Goal: Information Seeking & Learning: Find specific fact

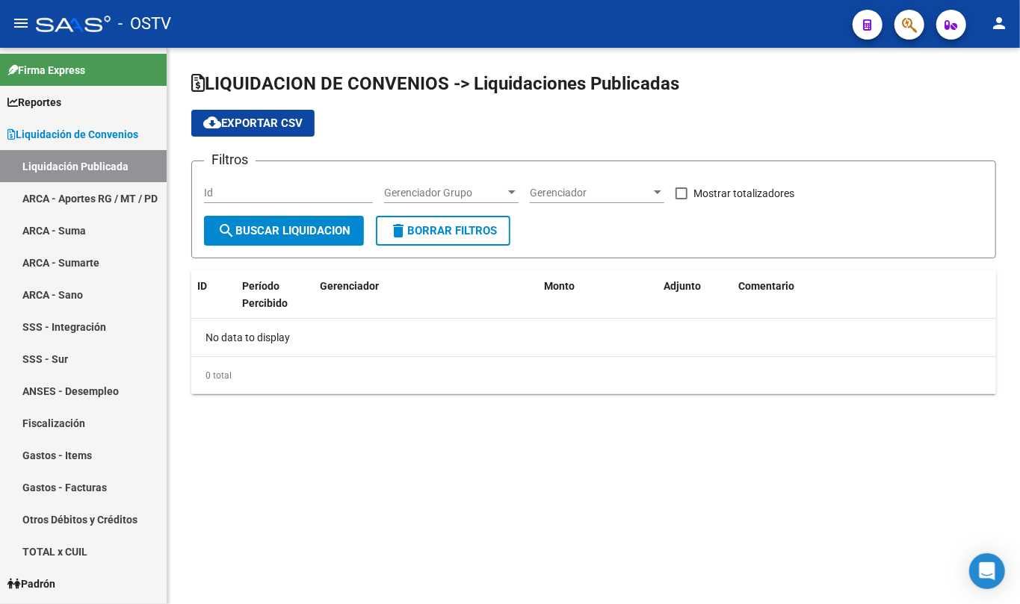
checkbox input "true"
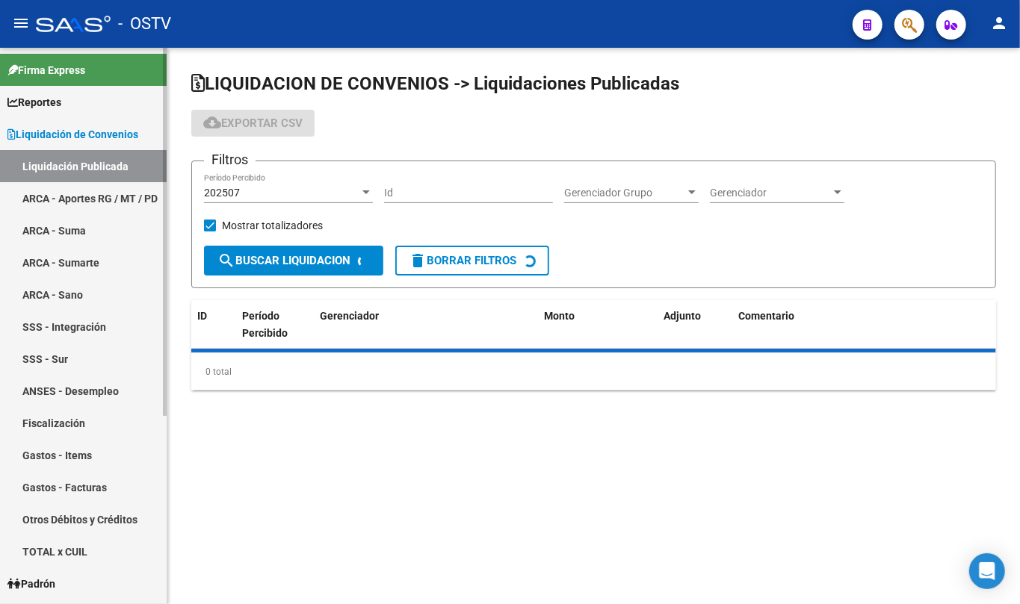
click at [106, 131] on span "Liquidación de Convenios" at bounding box center [72, 134] width 131 height 16
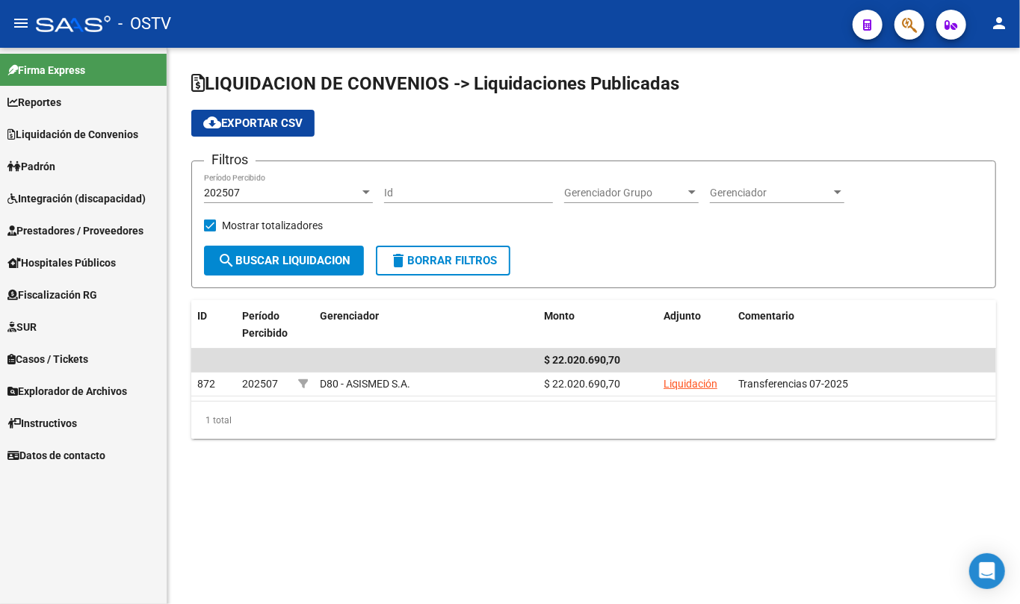
click at [69, 172] on link "Padrón" at bounding box center [83, 166] width 167 height 32
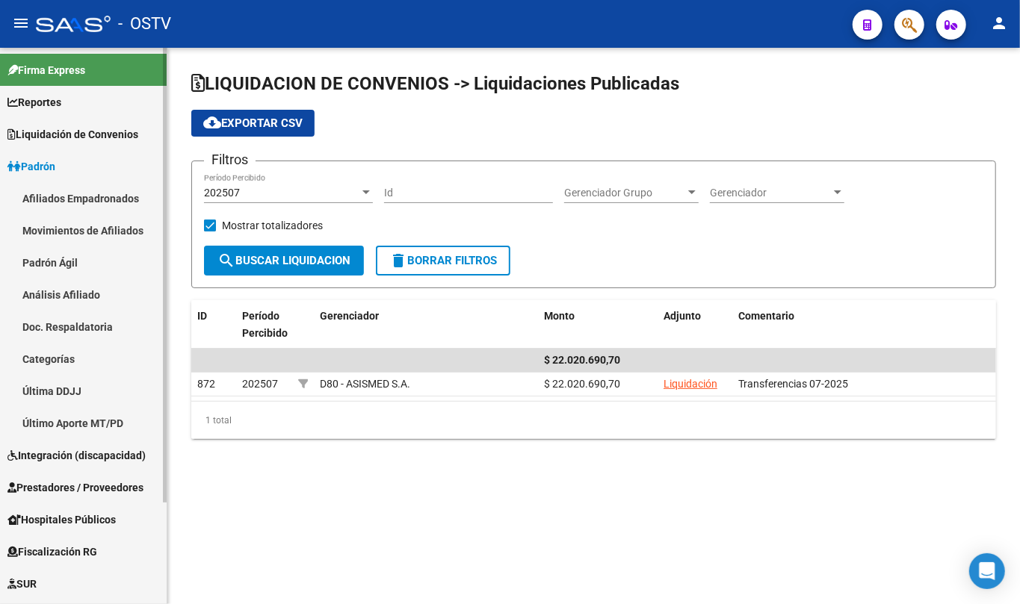
click at [42, 270] on link "Padrón Ágil" at bounding box center [83, 263] width 167 height 32
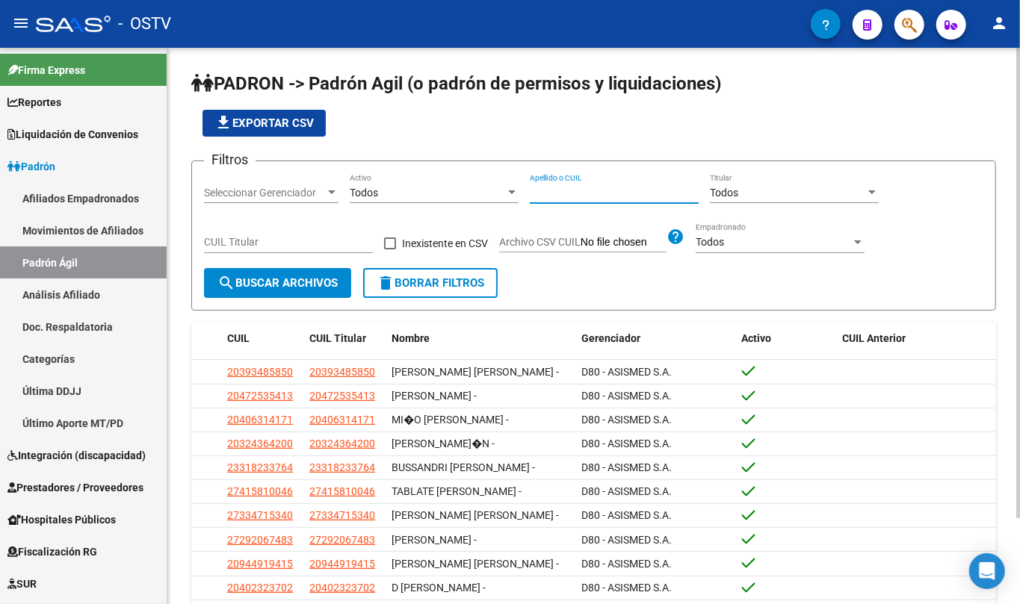
click at [557, 193] on input "Apellido o CUIL" at bounding box center [614, 193] width 169 height 13
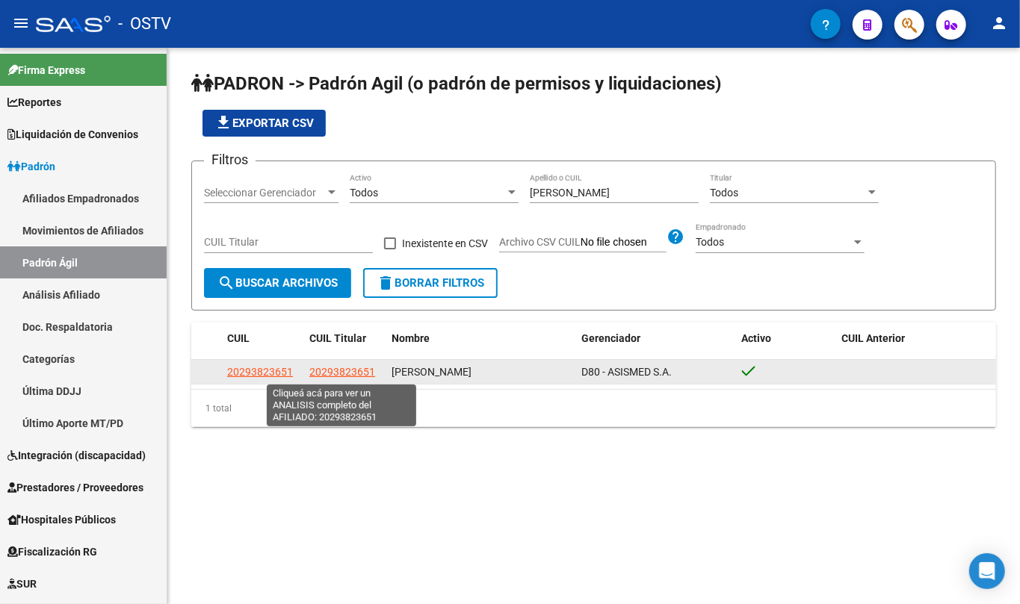
click at [344, 377] on app-link-go-to "20293823651" at bounding box center [342, 372] width 66 height 17
click at [344, 375] on span "20293823651" at bounding box center [342, 372] width 66 height 12
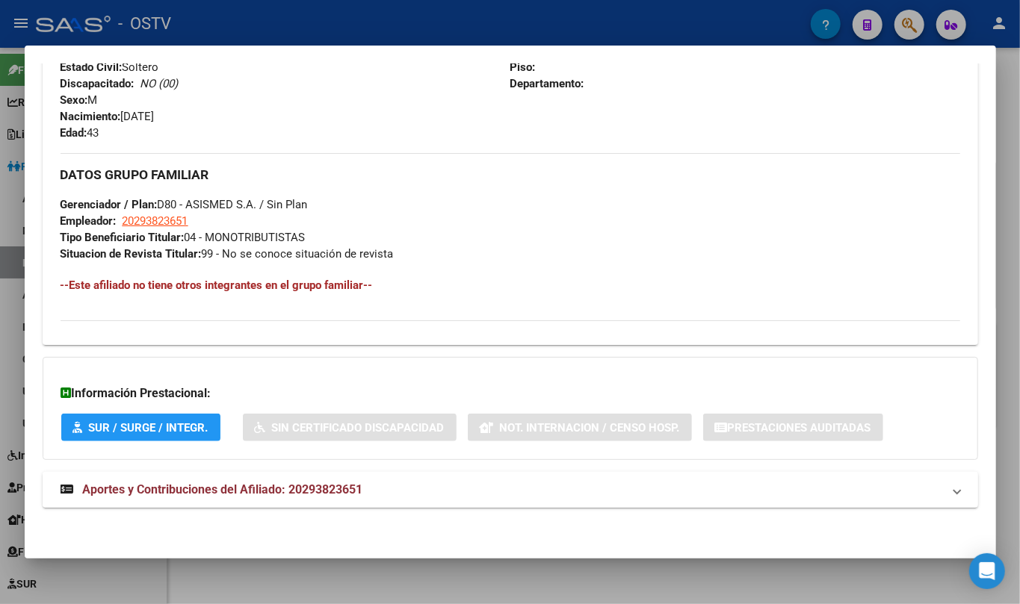
click at [246, 479] on mat-expansion-panel-header "Aportes y Contribuciones del Afiliado: 20293823651" at bounding box center [510, 490] width 935 height 36
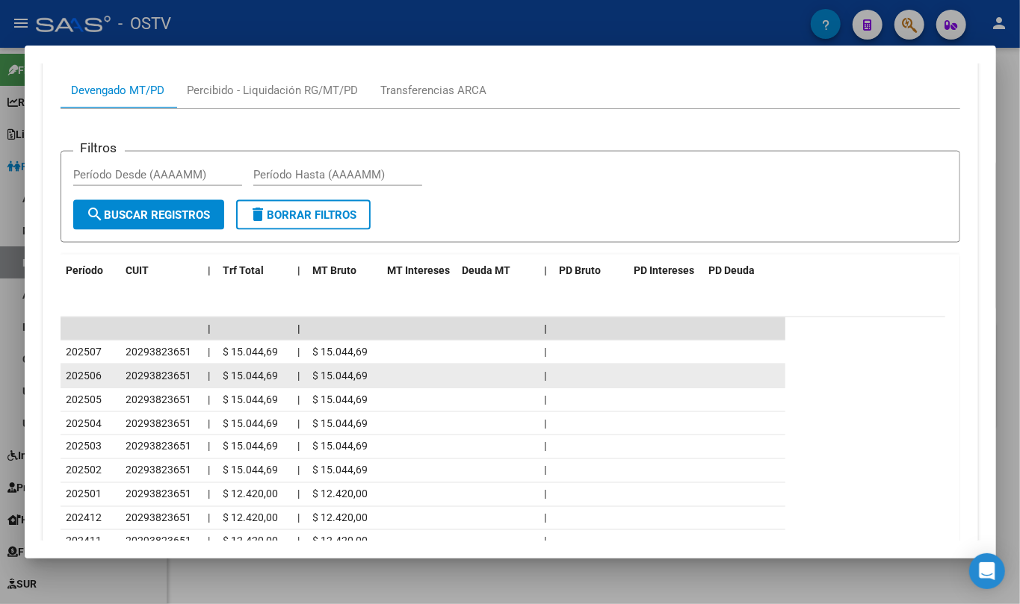
scroll to position [1211, 0]
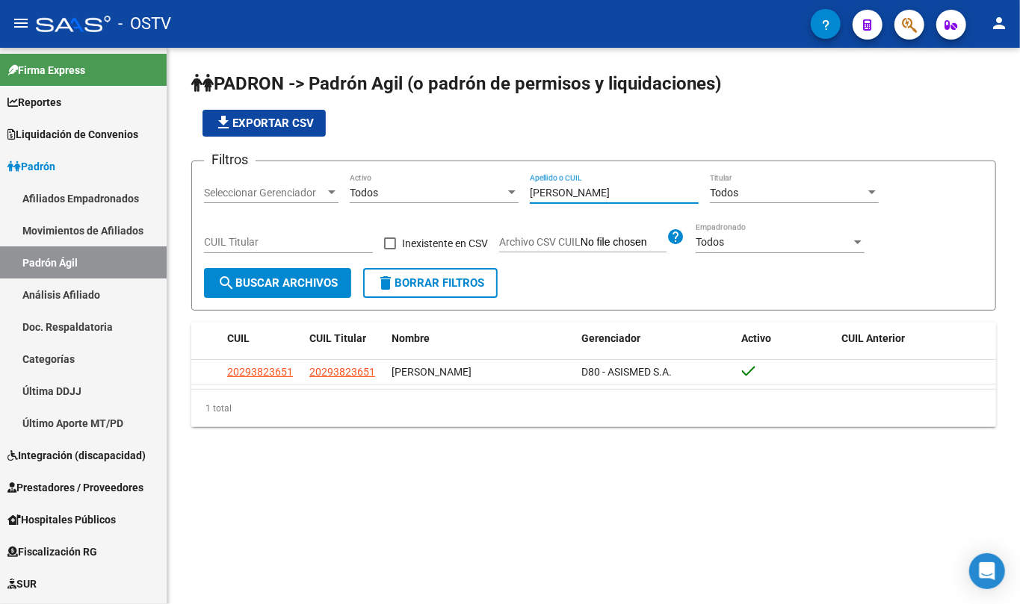
drag, startPoint x: 602, startPoint y: 197, endPoint x: 410, endPoint y: 205, distance: 192.1
click at [410, 205] on div "Filtros Seleccionar Gerenciador Seleccionar Gerenciador Todos Activo [PERSON_NA…" at bounding box center [593, 220] width 779 height 95
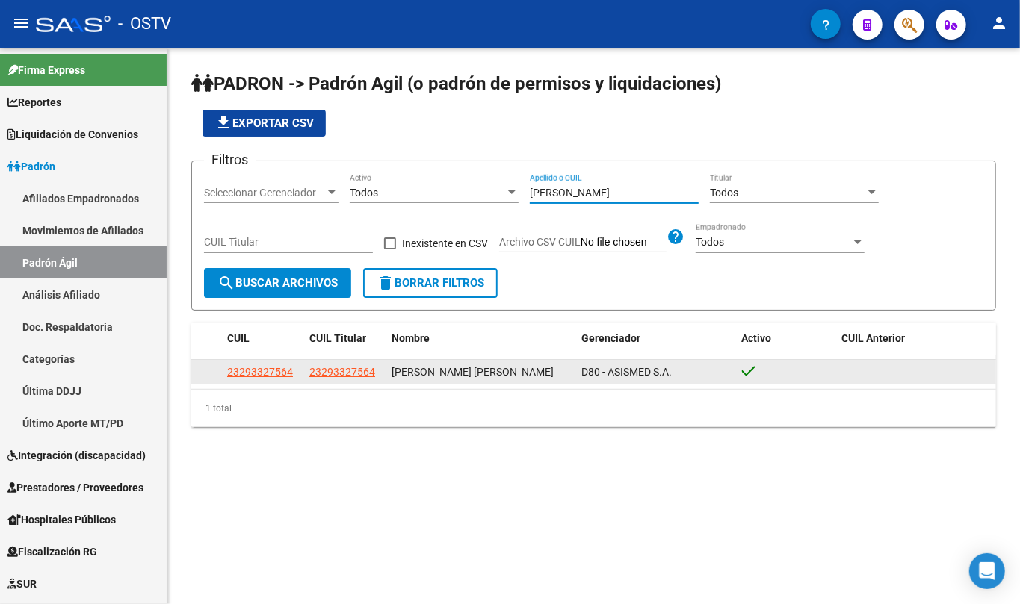
type input "[PERSON_NAME]"
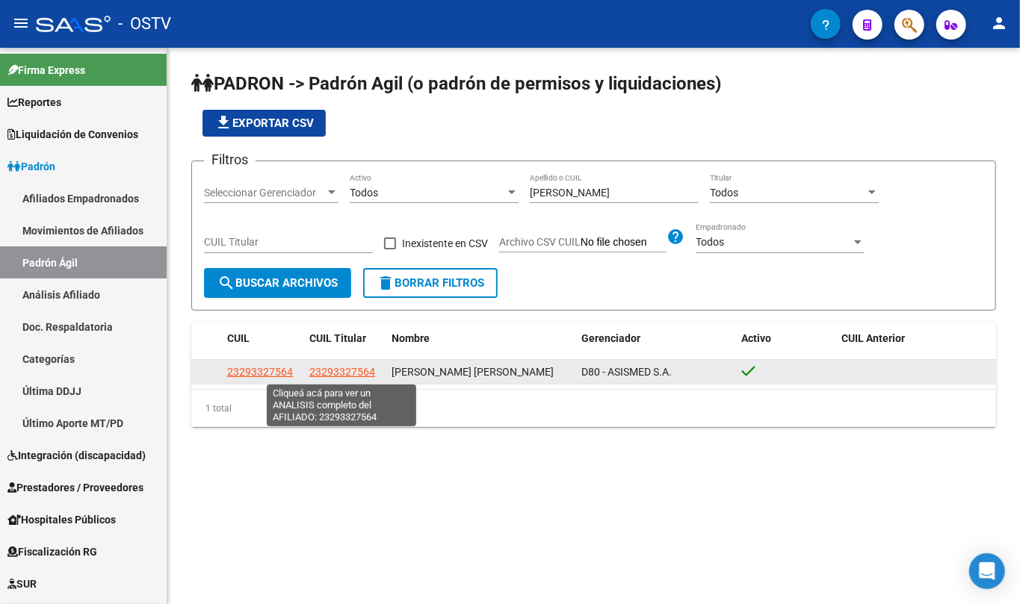
click at [359, 369] on span "23293327564" at bounding box center [342, 372] width 66 height 12
type textarea "23293327564"
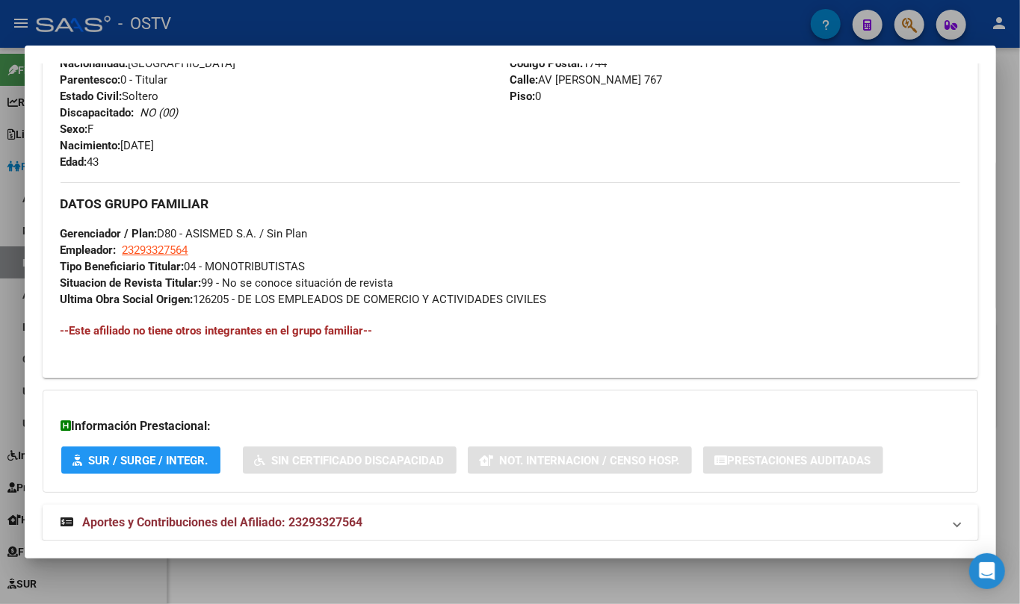
scroll to position [631, 0]
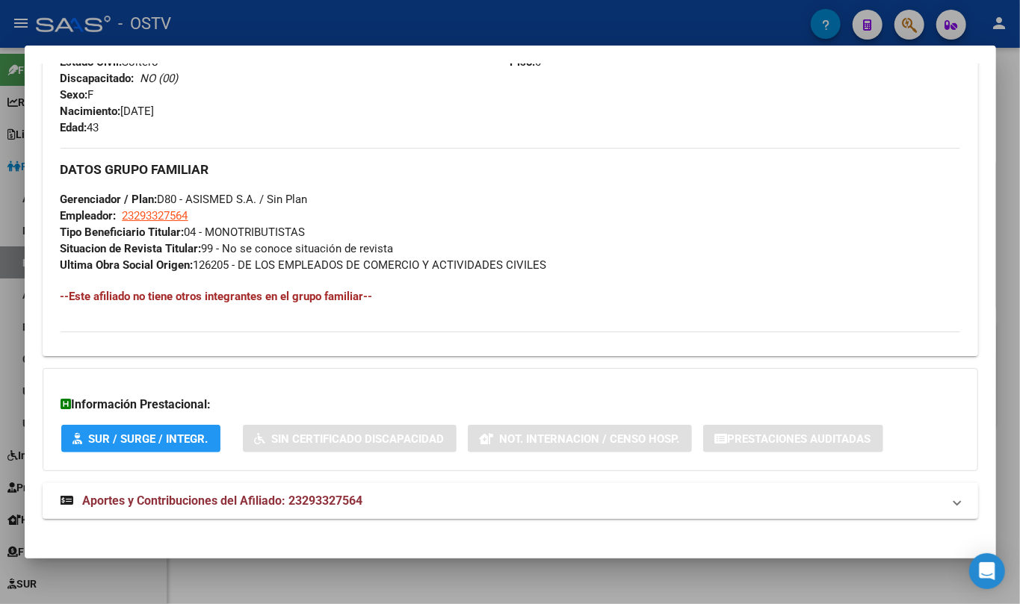
click at [281, 485] on div "DATOS PADRÓN ÁGIL: [PERSON_NAME] [PERSON_NAME] | ACTIVO | AFILIADO TITULAR Dato…" at bounding box center [510, 11] width 935 height 1050
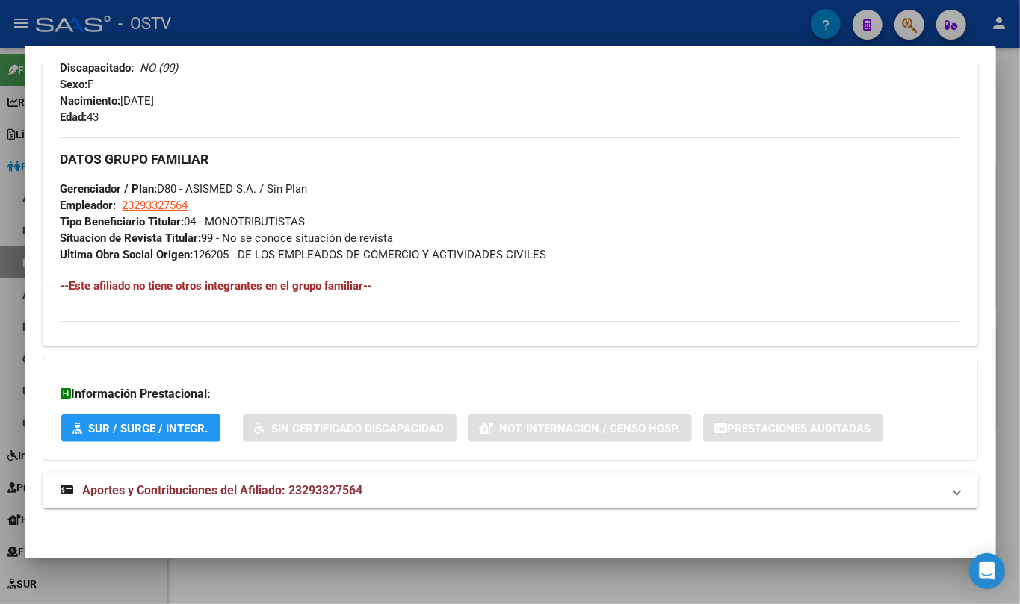
scroll to position [643, 0]
click at [287, 470] on div "DATOS PADRÓN ÁGIL: [PERSON_NAME] [PERSON_NAME] | ACTIVO | AFILIADO TITULAR Dato…" at bounding box center [510, 0] width 935 height 1050
click at [282, 483] on span "Aportes y Contribuciones del Afiliado: 23293327564" at bounding box center [223, 490] width 280 height 14
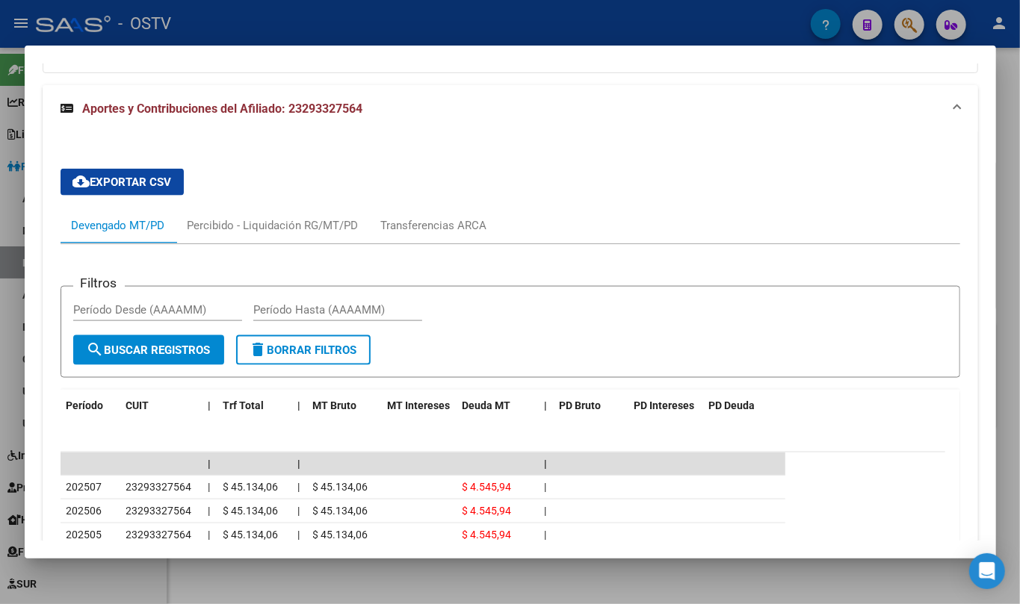
scroll to position [1228, 0]
